Goal: Information Seeking & Learning: Learn about a topic

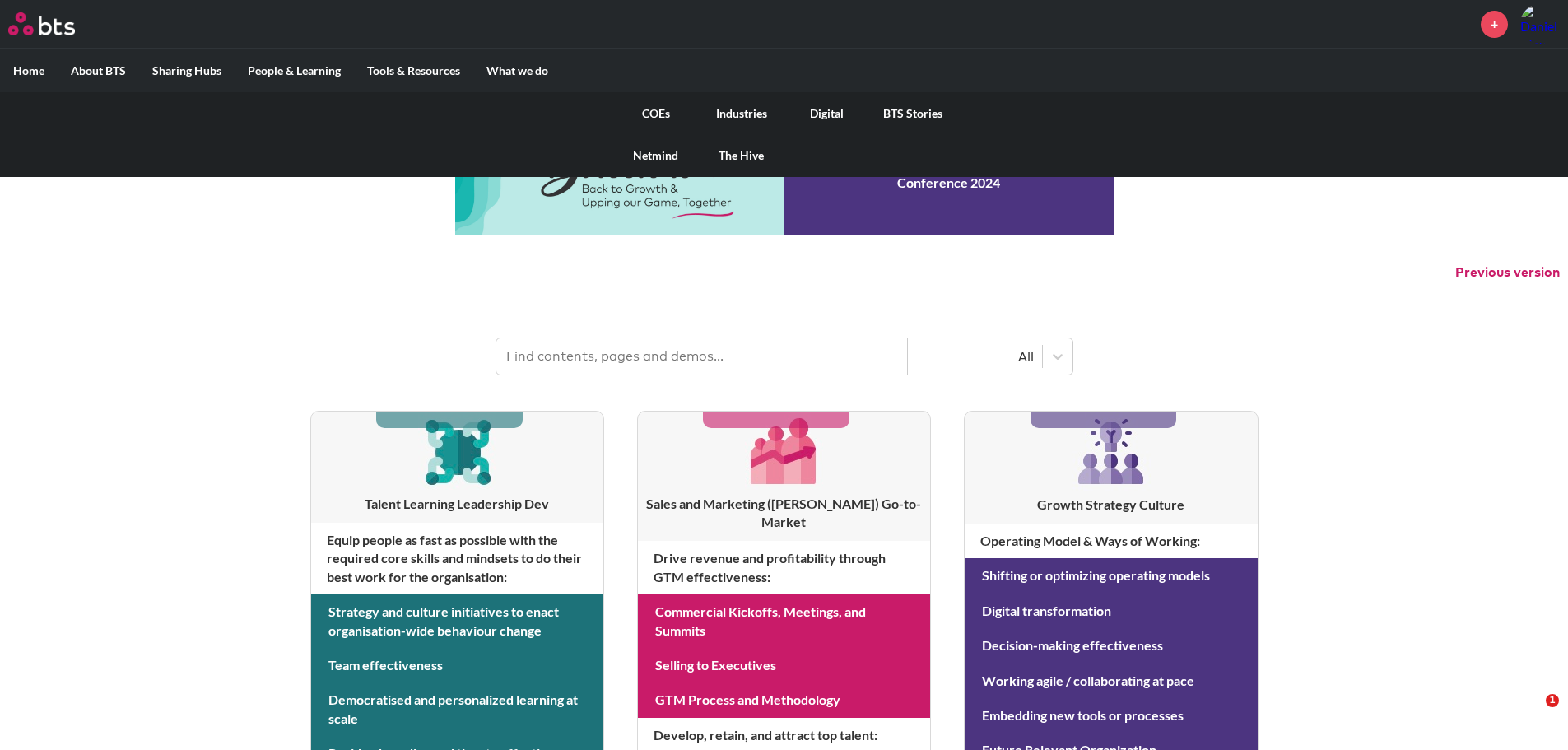
click at [651, 115] on link "COEs" at bounding box center [656, 113] width 86 height 43
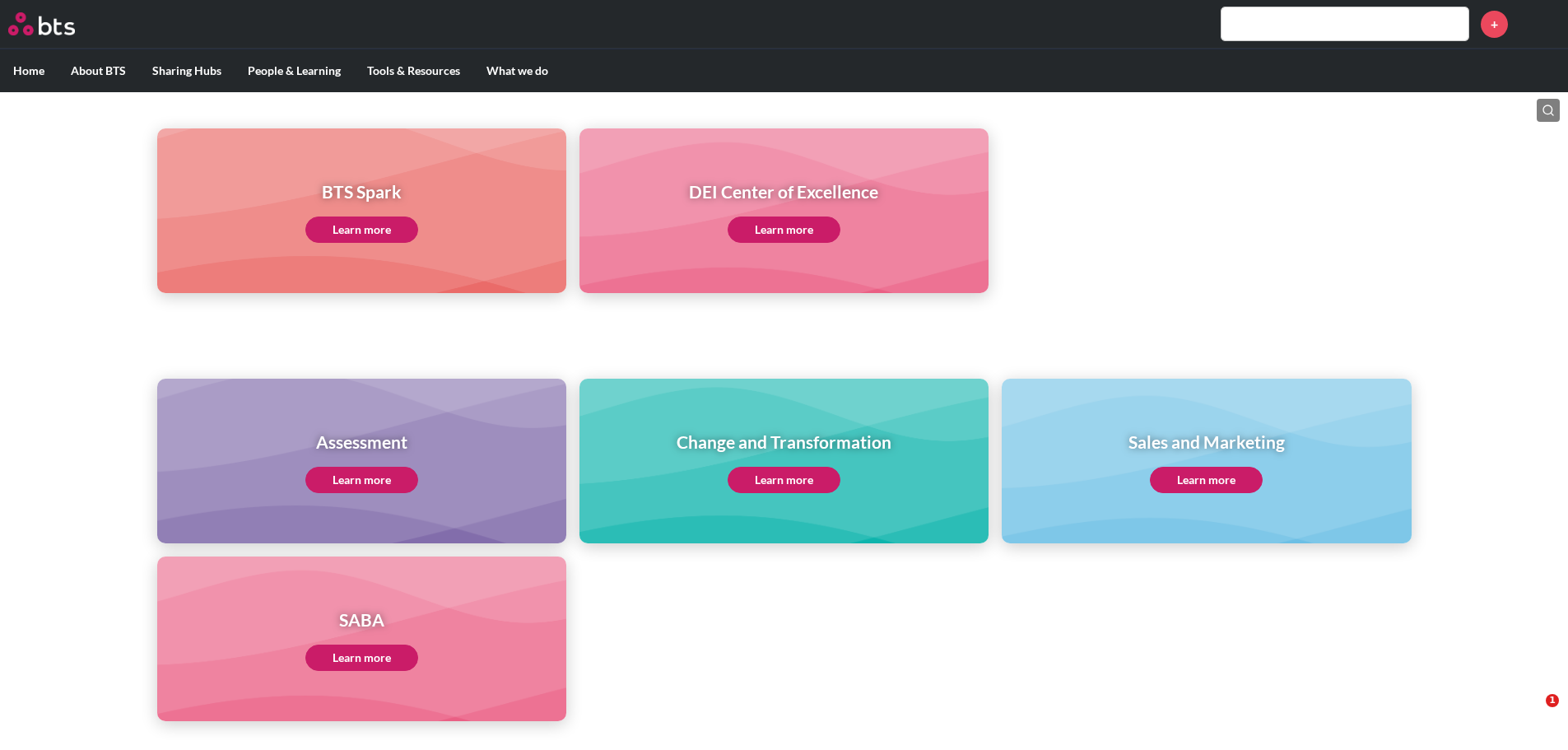
scroll to position [576, 0]
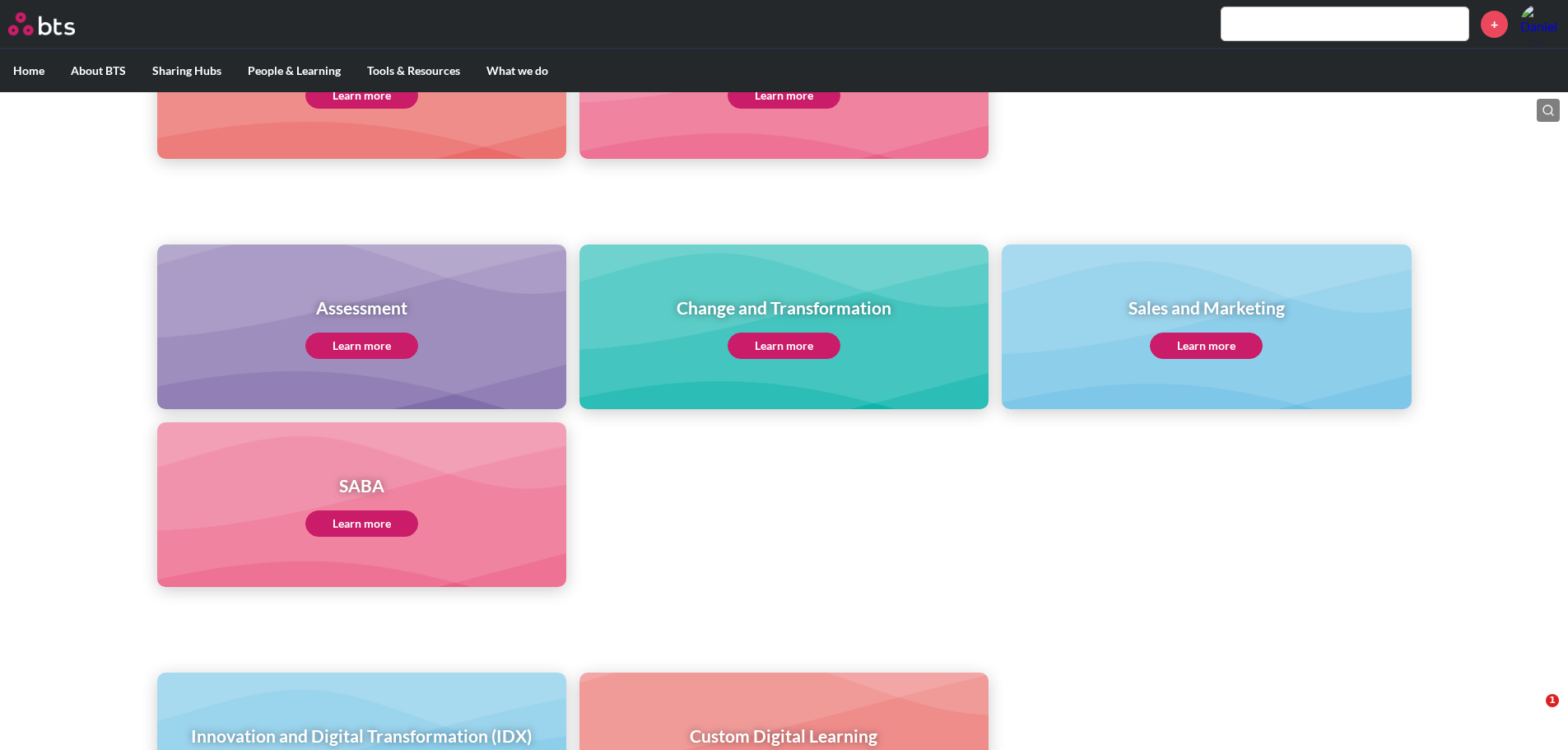
click at [382, 521] on link "Learn more" at bounding box center [361, 524] width 113 height 27
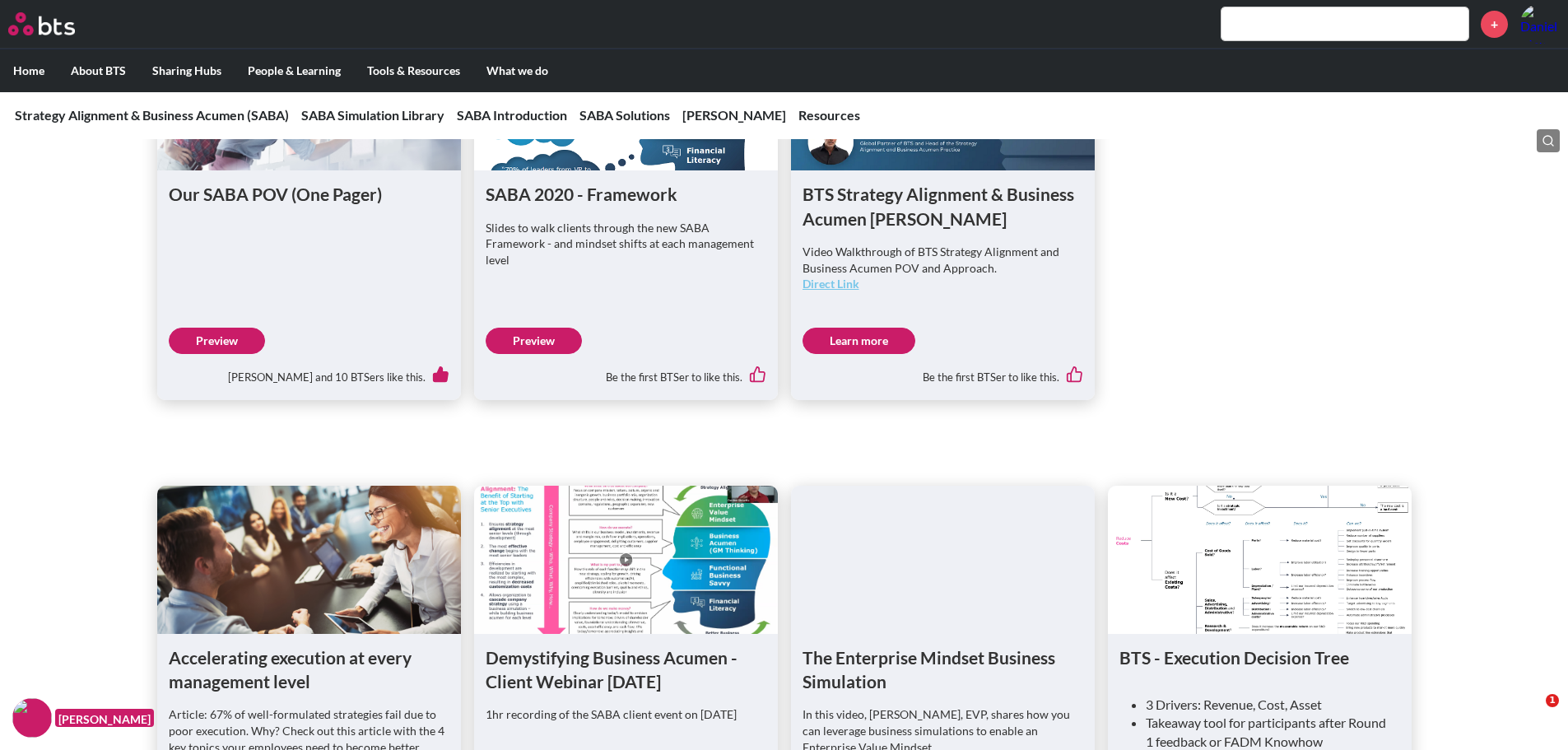
scroll to position [988, 0]
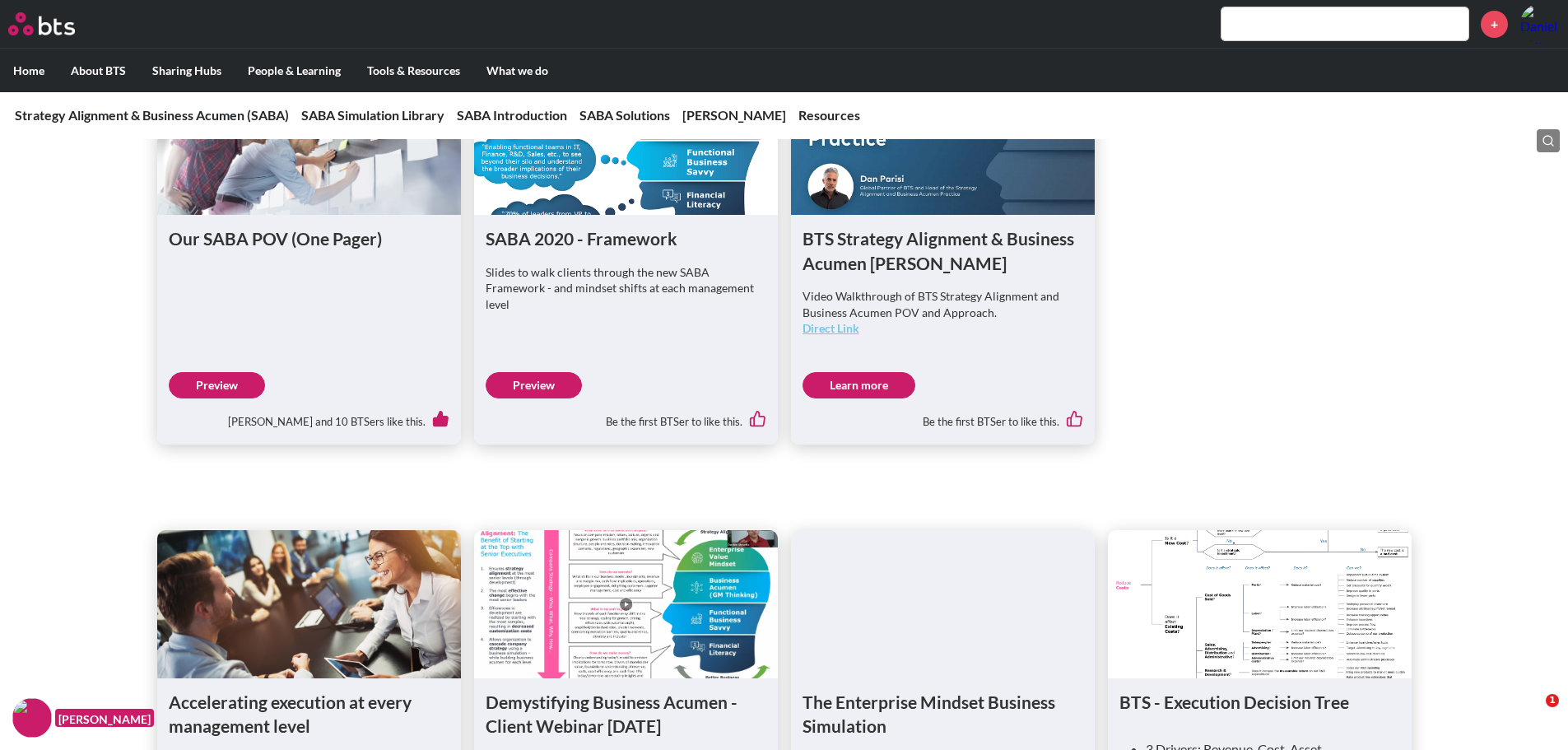
click at [1245, 39] on input "text" at bounding box center [1345, 24] width 247 height 33
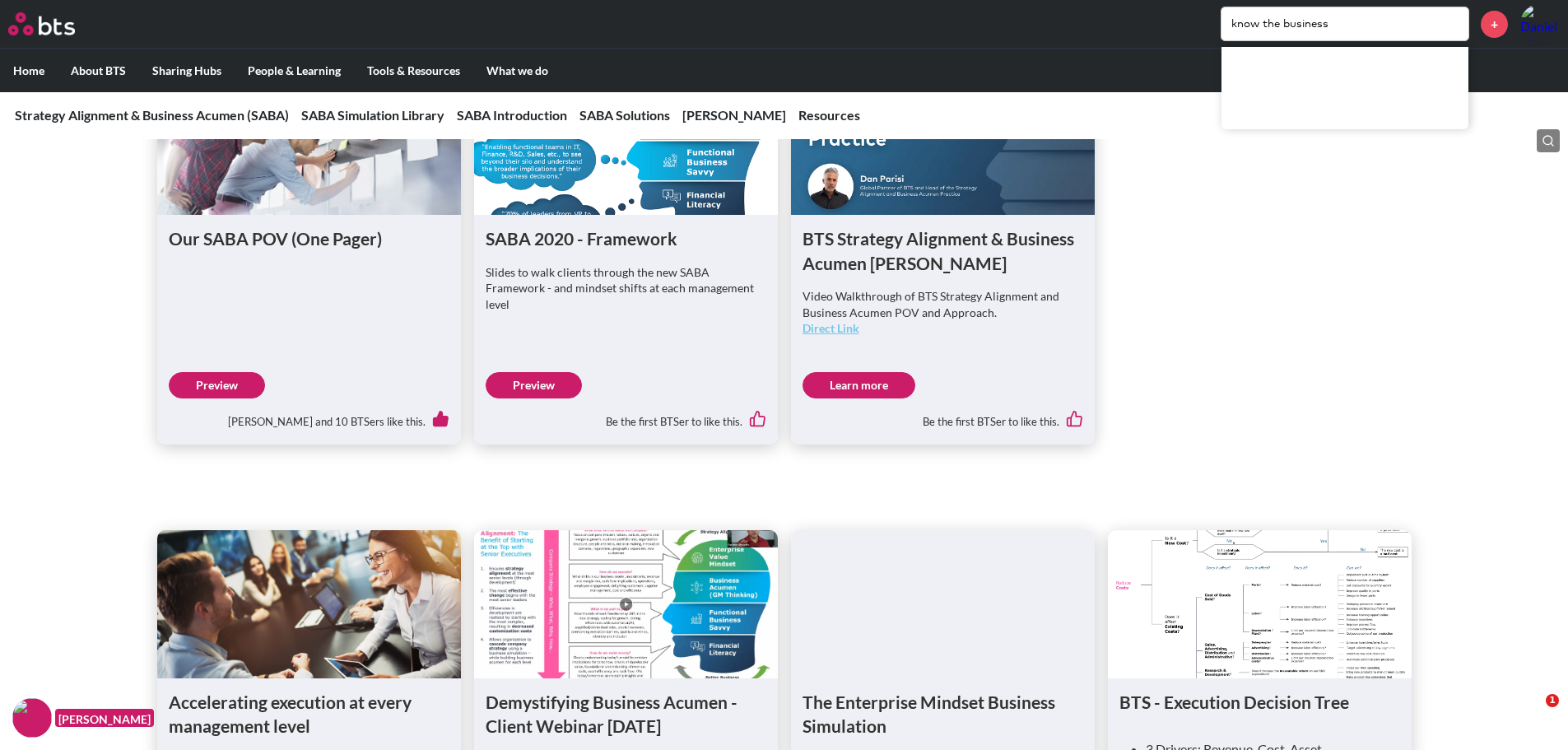
type input "know the business"
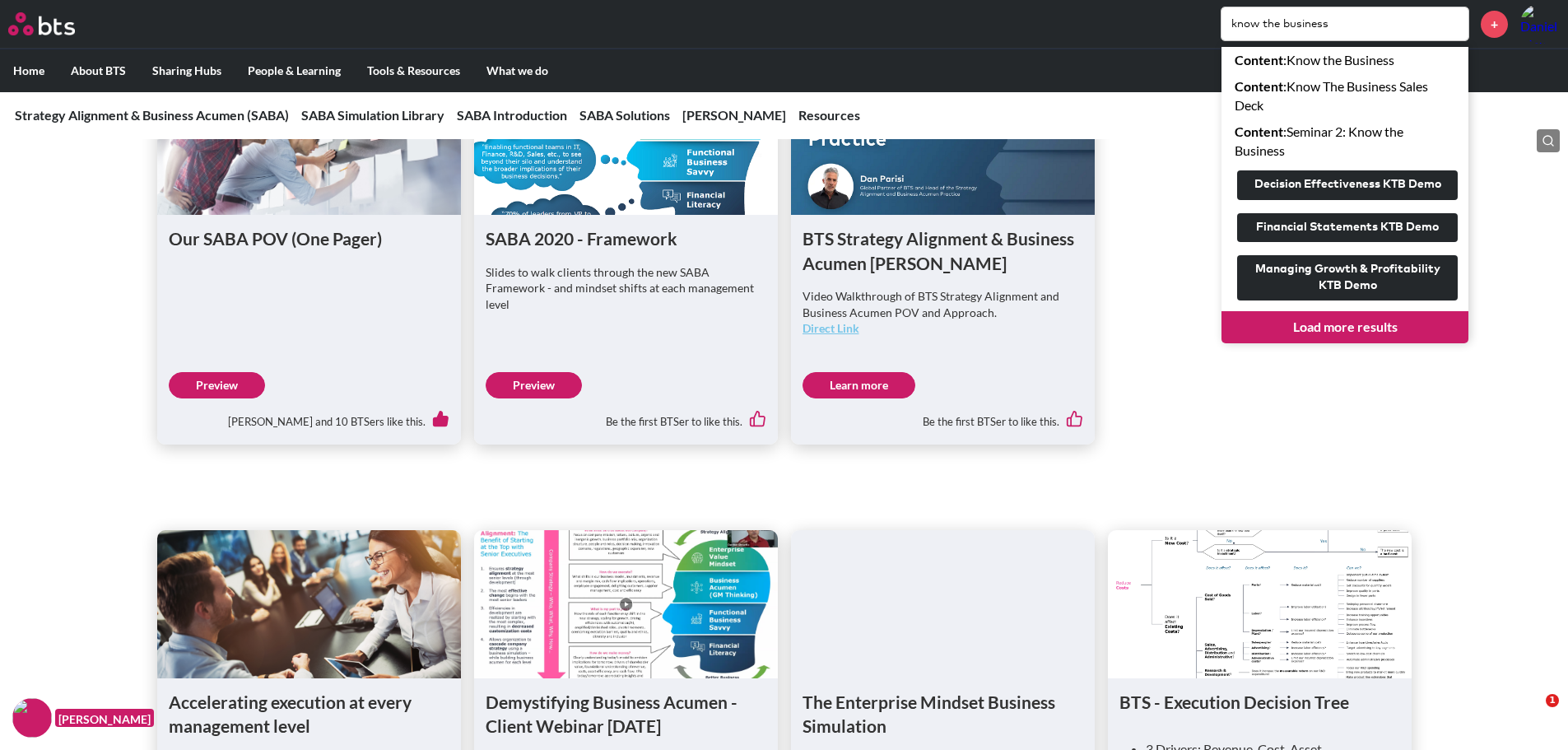
click at [1340, 337] on link "Load more results" at bounding box center [1345, 326] width 247 height 31
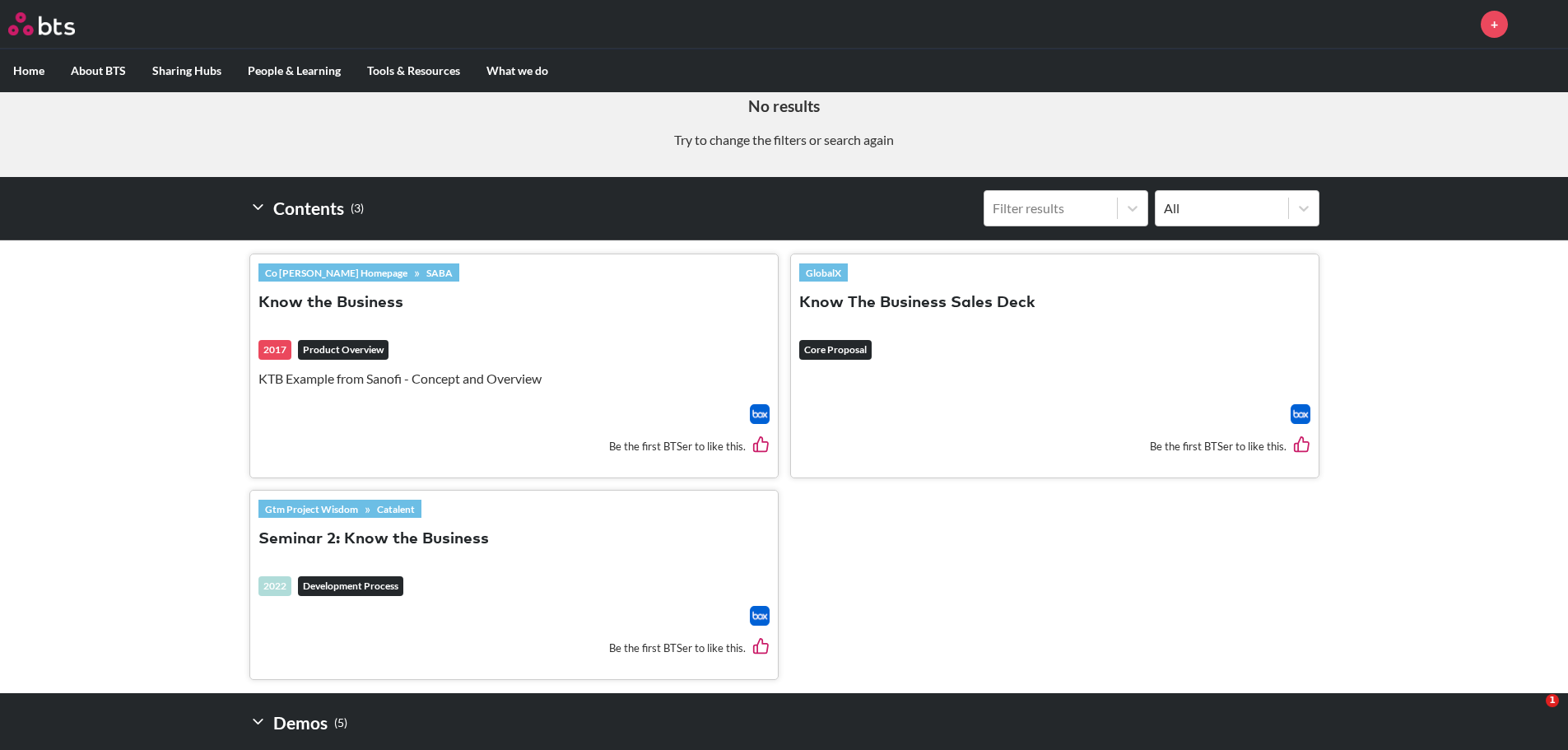
scroll to position [412, 0]
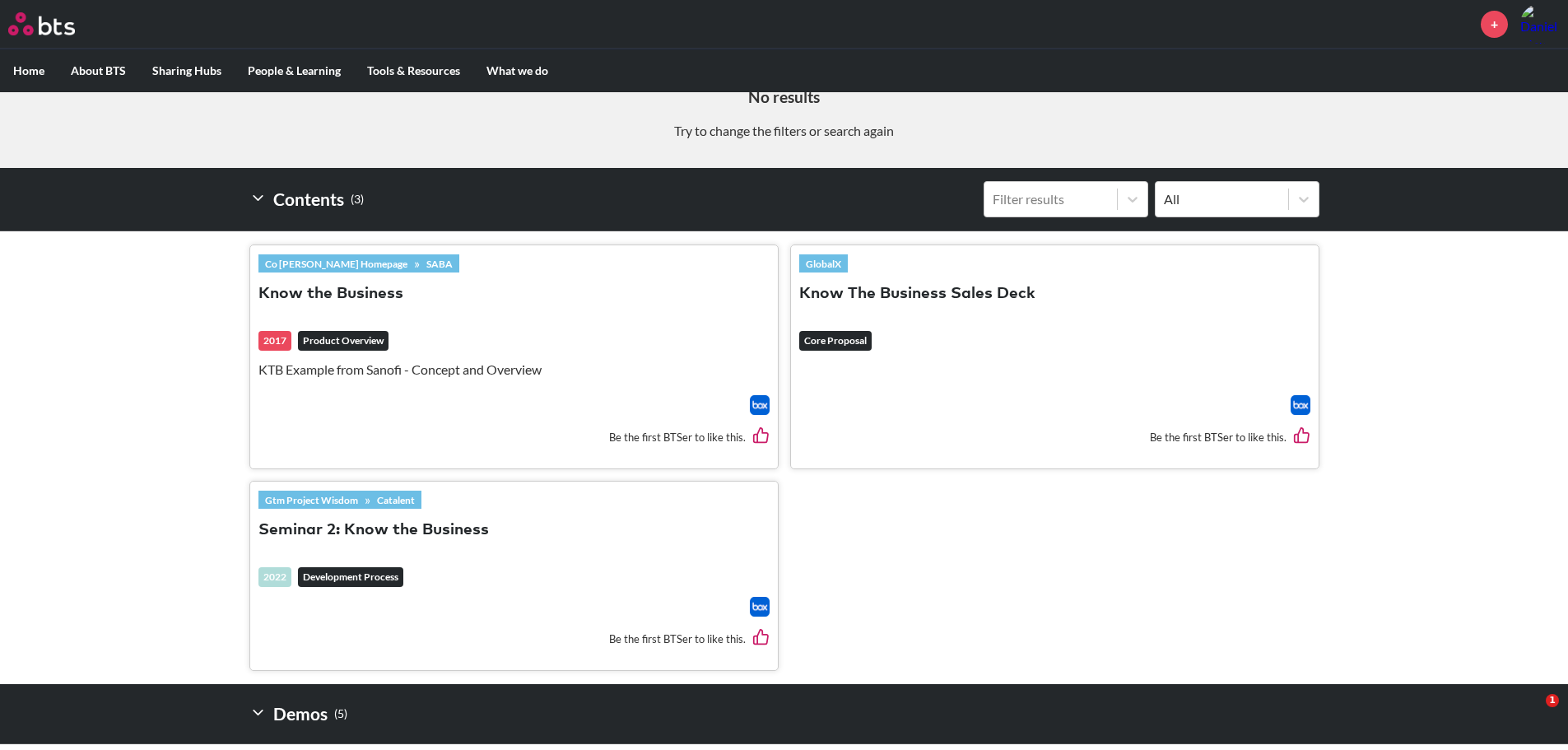
click at [1299, 399] on img at bounding box center [1300, 405] width 20 height 20
